Goal: Book appointment/travel/reservation

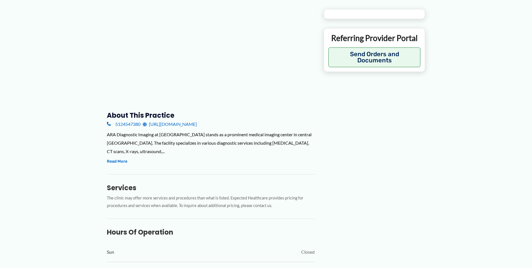
type input "**********"
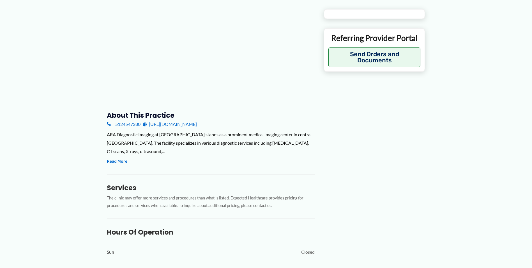
type input "**********"
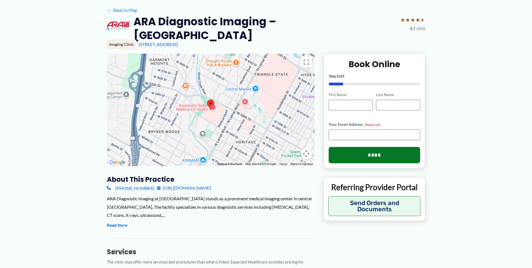
scroll to position [28, 0]
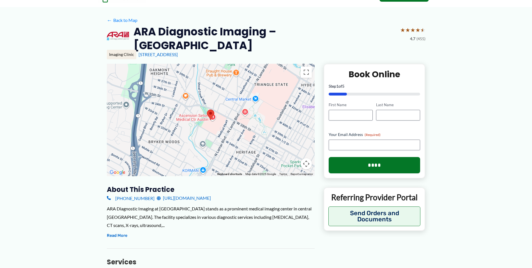
click at [211, 112] on img at bounding box center [210, 114] width 7 height 10
click at [211, 109] on img at bounding box center [210, 114] width 7 height 10
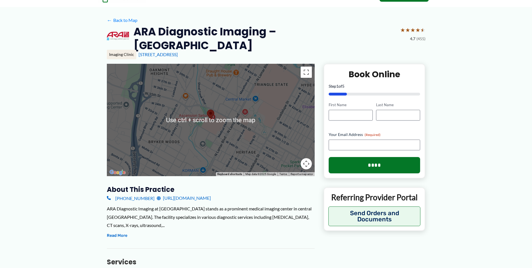
scroll to position [0, 0]
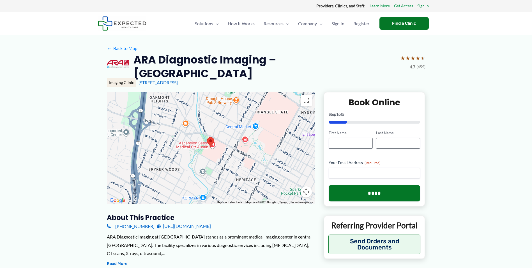
click at [217, 145] on div at bounding box center [211, 148] width 208 height 112
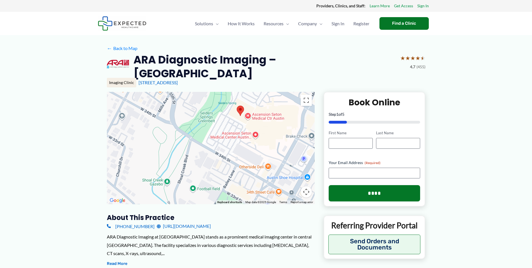
drag, startPoint x: 211, startPoint y: 148, endPoint x: 261, endPoint y: 125, distance: 54.5
click at [261, 125] on div at bounding box center [211, 148] width 208 height 112
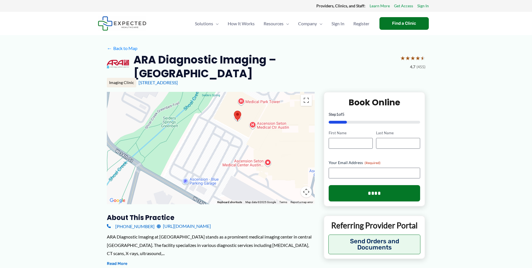
drag, startPoint x: 236, startPoint y: 119, endPoint x: 231, endPoint y: 155, distance: 35.4
click at [231, 155] on div at bounding box center [211, 148] width 208 height 112
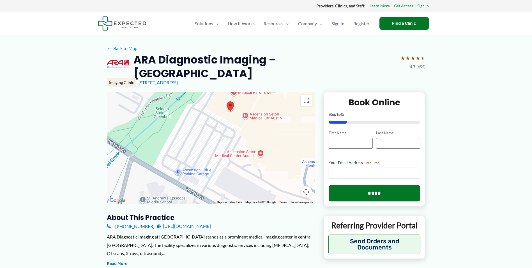
drag, startPoint x: 247, startPoint y: 151, endPoint x: 240, endPoint y: 142, distance: 12.1
click at [240, 142] on div at bounding box center [211, 148] width 208 height 112
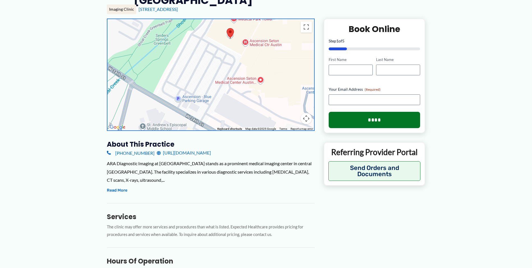
scroll to position [84, 0]
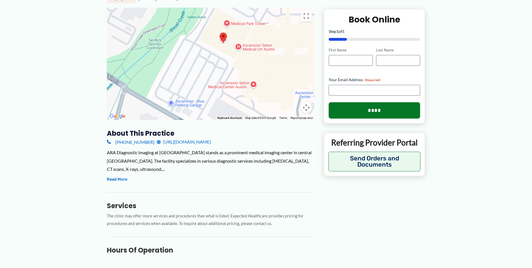
drag, startPoint x: 224, startPoint y: 56, endPoint x: 216, endPoint y: 73, distance: 18.8
click at [216, 73] on div at bounding box center [211, 64] width 208 height 112
